Goal: Contribute content

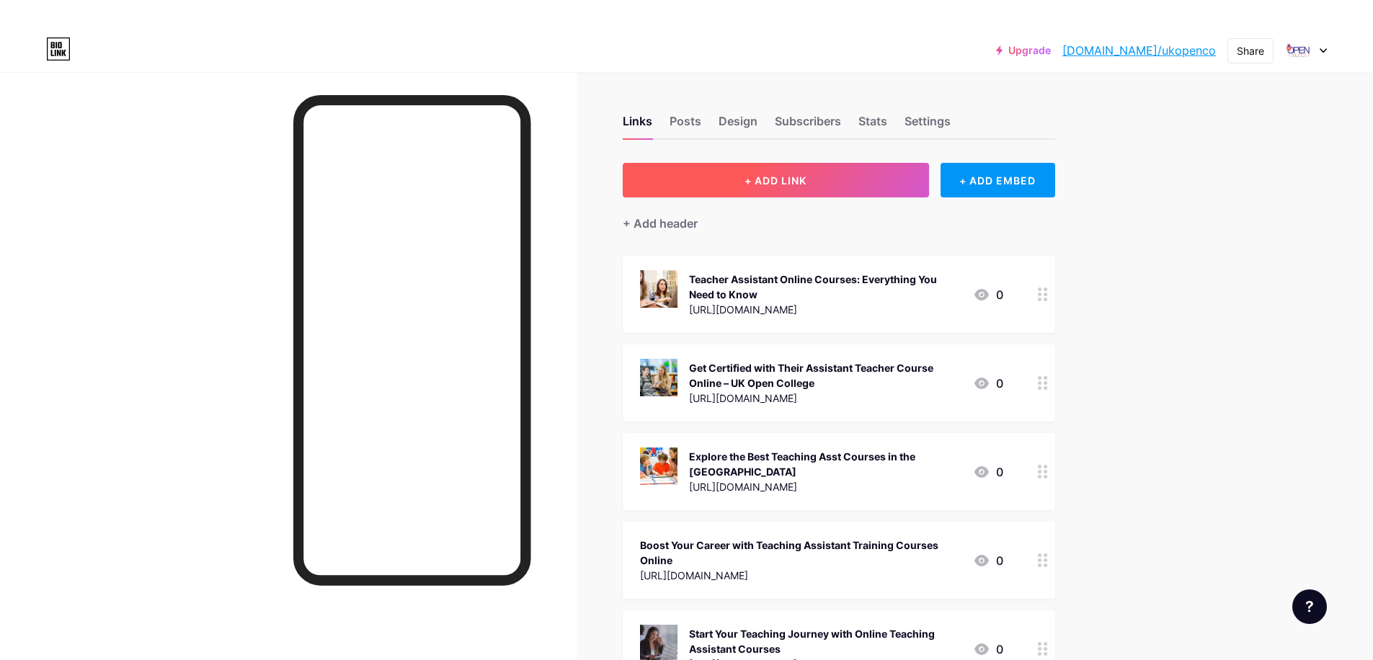
click at [780, 176] on span "+ ADD LINK" at bounding box center [775, 180] width 62 height 12
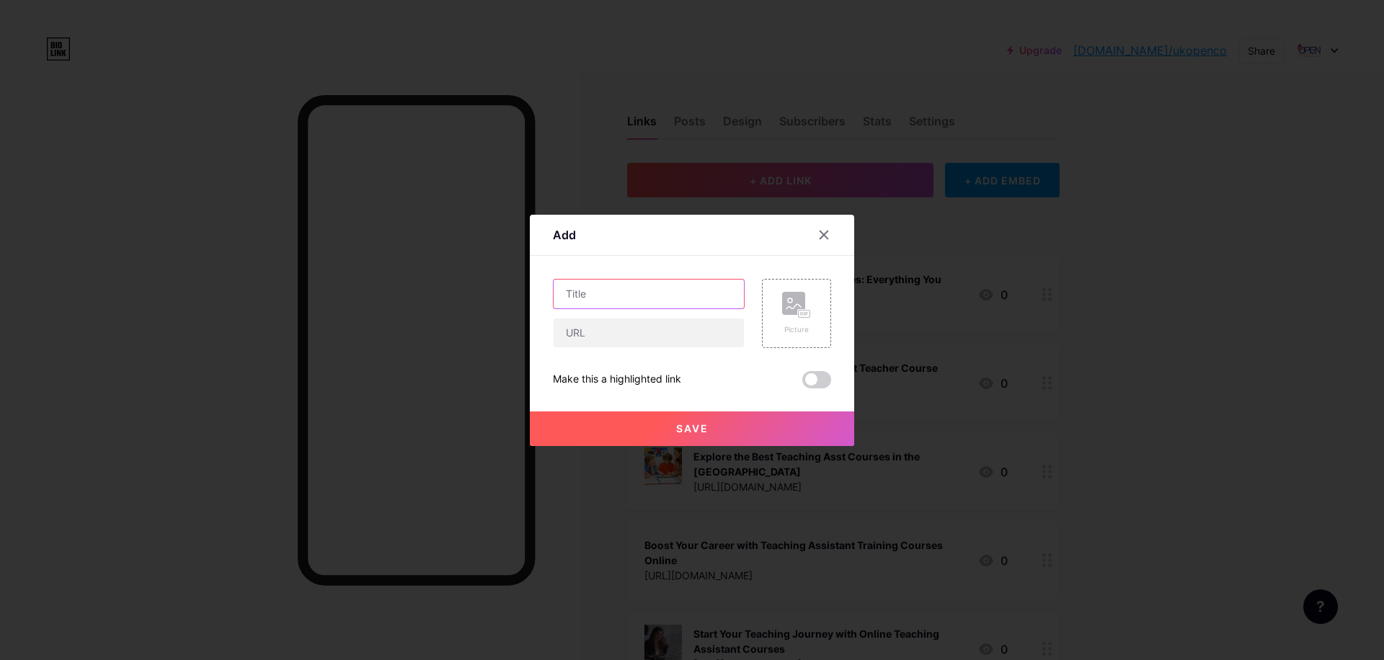
click at [652, 291] on input "text" at bounding box center [649, 294] width 190 height 29
paste input "Teaching Assistant Courses Online Designed for Future Educators"
type input "Teaching Assistant Courses Online Designed for Future Educators"
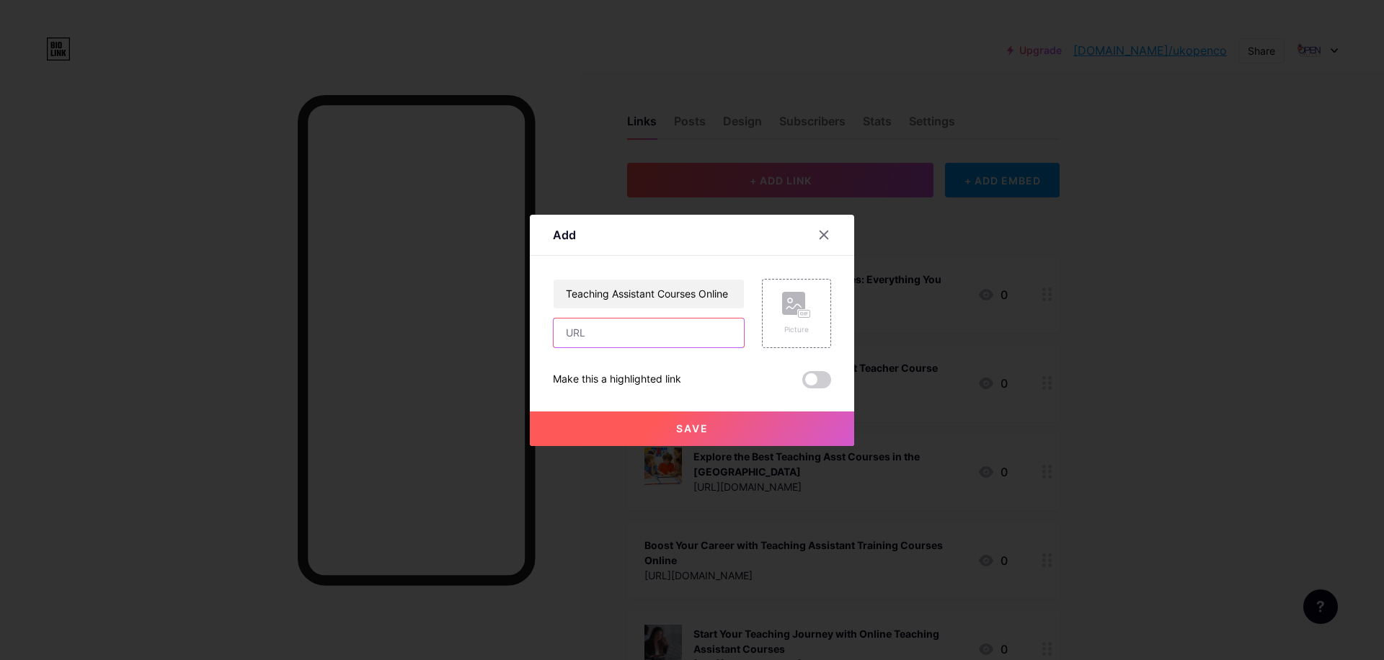
click at [589, 324] on input "text" at bounding box center [649, 333] width 190 height 29
click at [659, 339] on input "text" at bounding box center [649, 333] width 190 height 29
paste input "[URL][DOMAIN_NAME]"
type input "[URL][DOMAIN_NAME]"
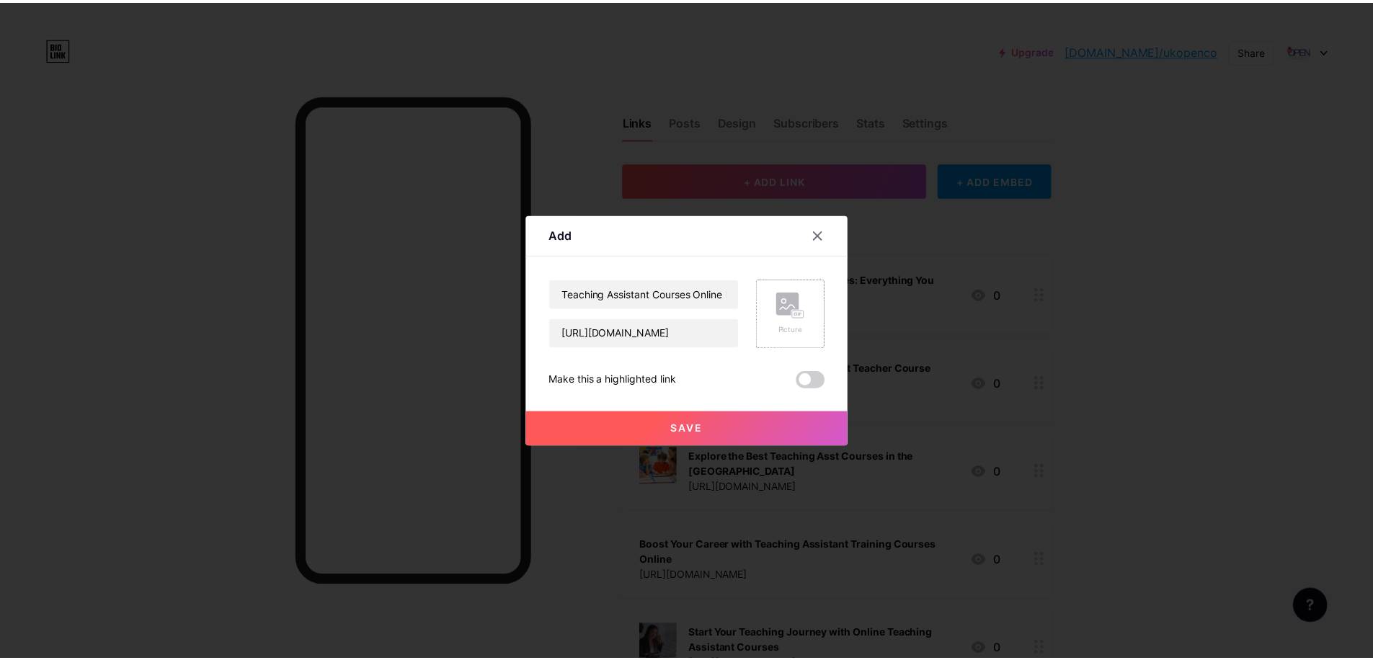
scroll to position [0, 0]
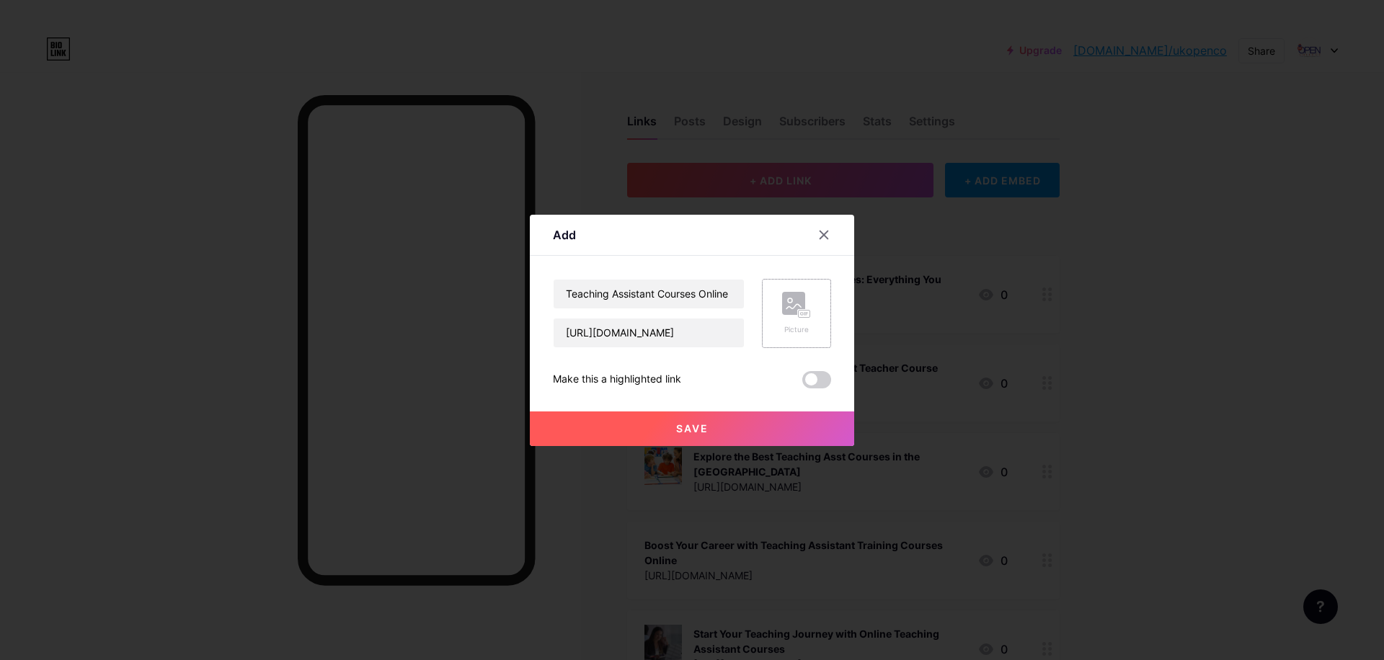
click at [783, 313] on icon at bounding box center [796, 305] width 29 height 27
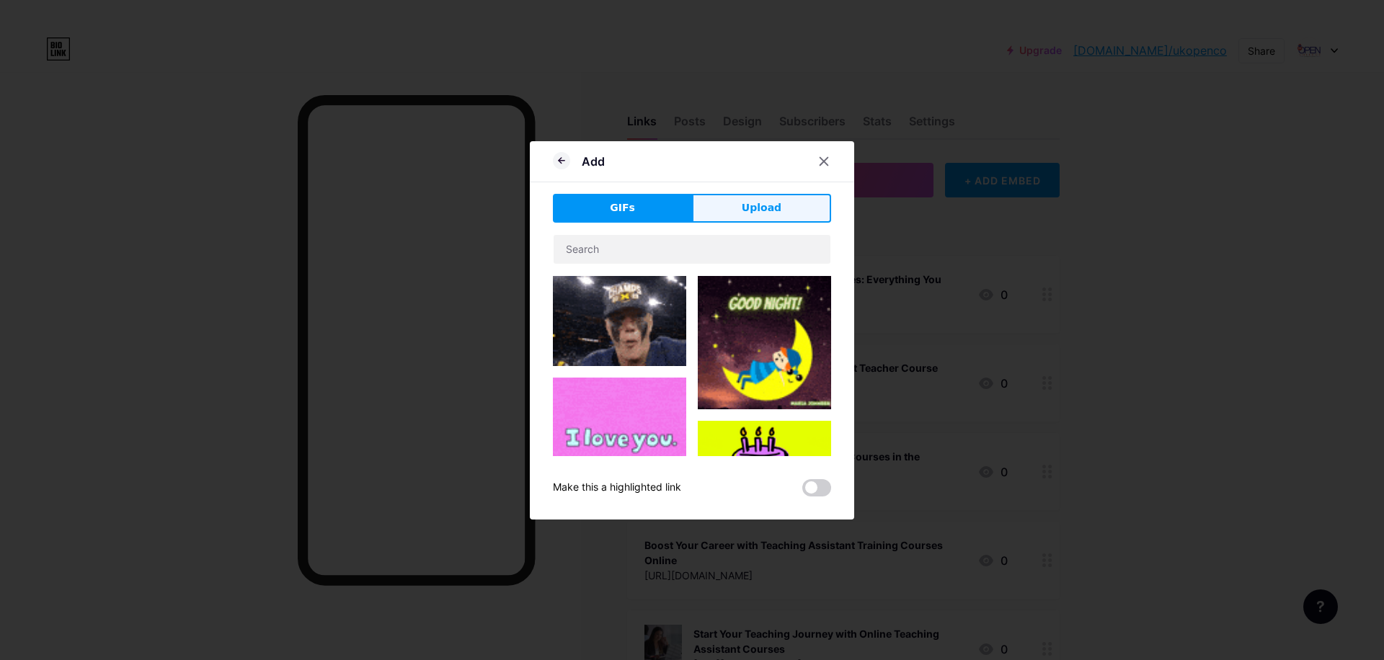
click at [753, 211] on span "Upload" at bounding box center [762, 207] width 40 height 15
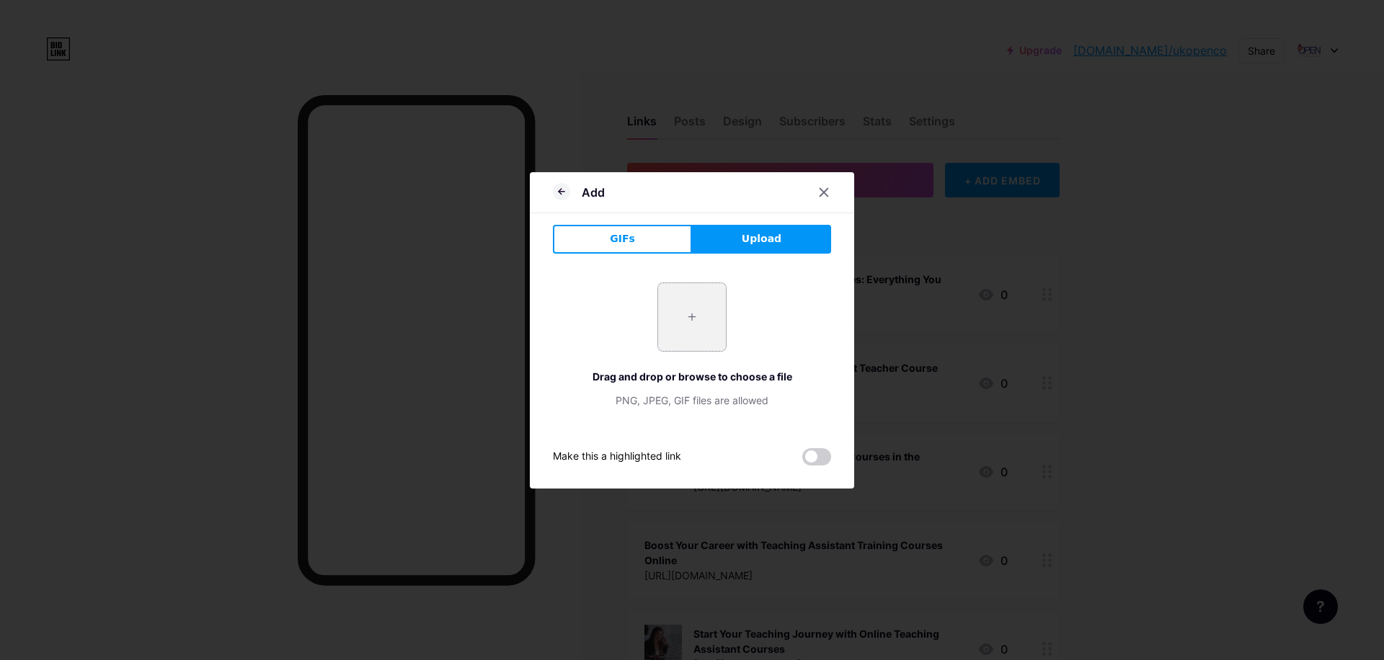
click at [693, 311] on input "file" at bounding box center [692, 317] width 68 height 68
type input "C:\fakepath\istockphoto-2207188922-612x612.jpg"
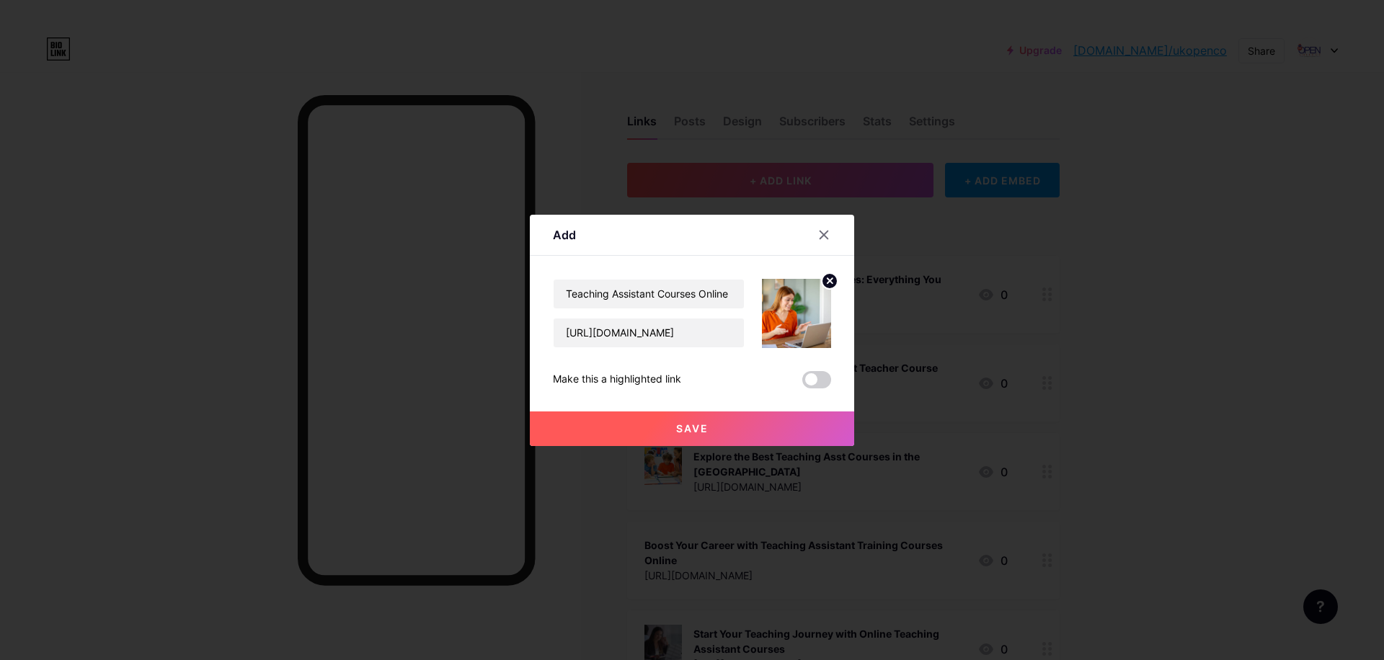
click at [693, 424] on span "Save" at bounding box center [692, 428] width 32 height 12
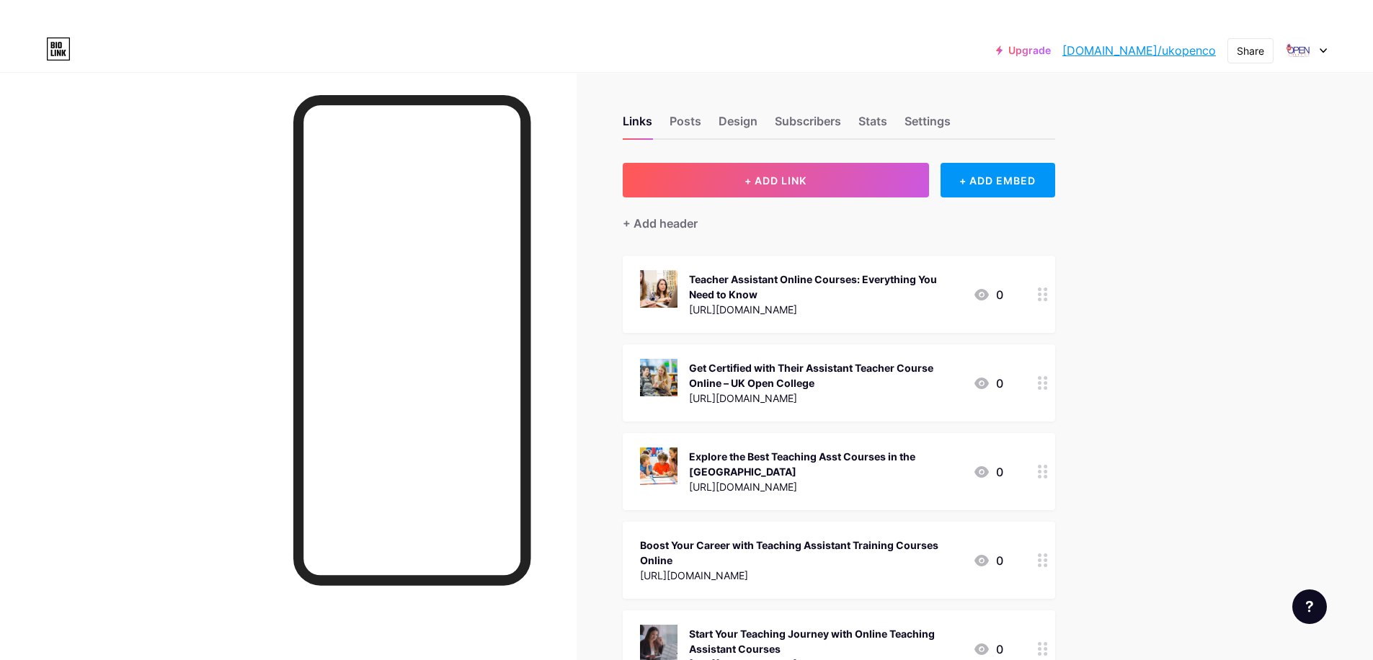
click at [1139, 54] on link "[DOMAIN_NAME]/ukopenco" at bounding box center [1139, 50] width 154 height 17
